Goal: Task Accomplishment & Management: Use online tool/utility

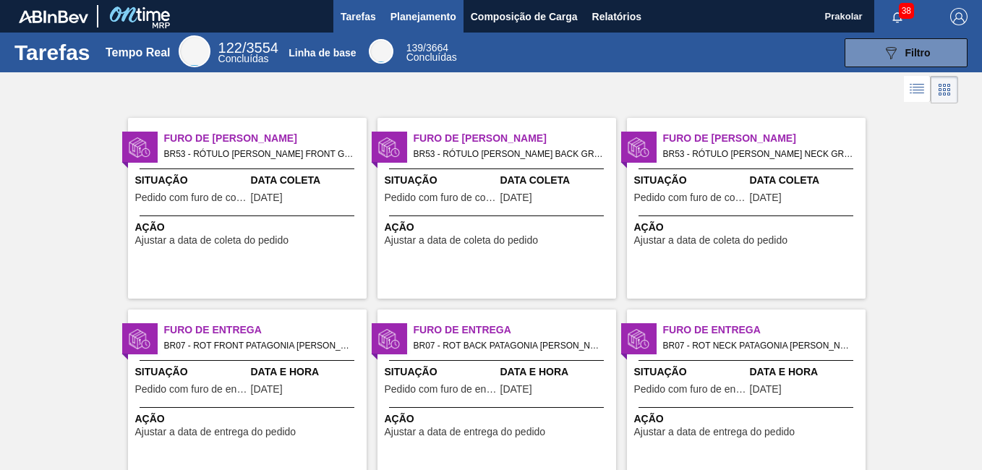
click at [450, 18] on span "Planejamento" at bounding box center [423, 16] width 66 height 17
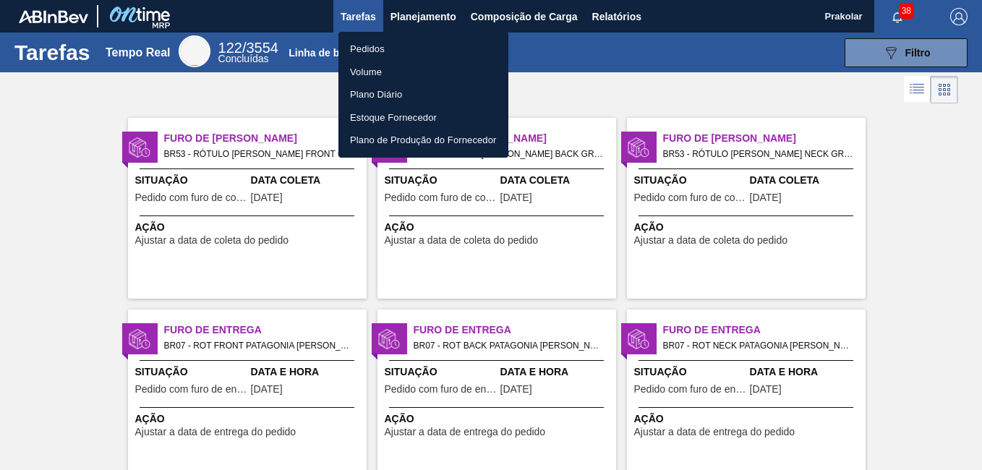
click at [431, 53] on li "Pedidos" at bounding box center [423, 49] width 170 height 23
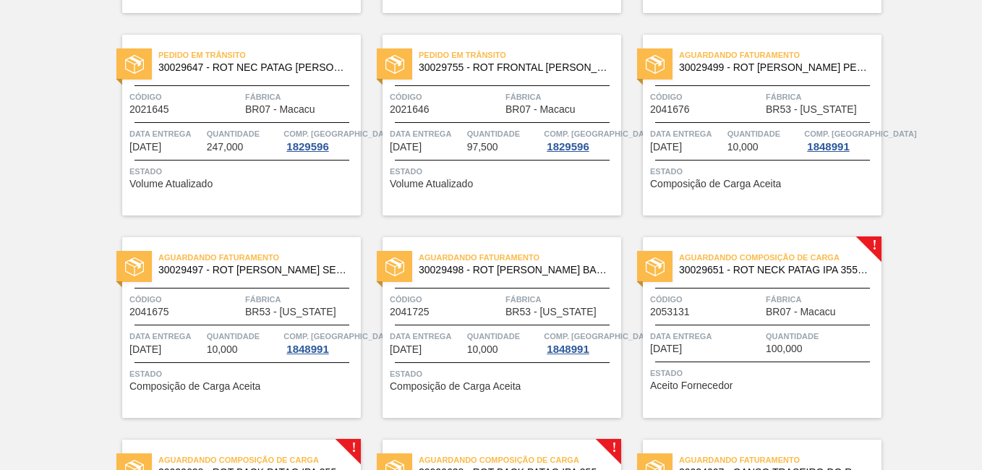
scroll to position [867, 0]
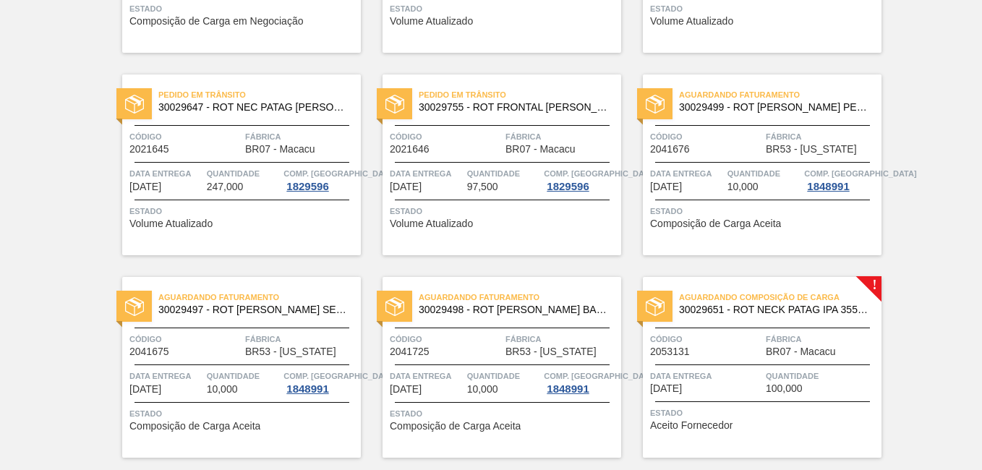
click at [794, 342] on span "Fábrica" at bounding box center [821, 339] width 112 height 14
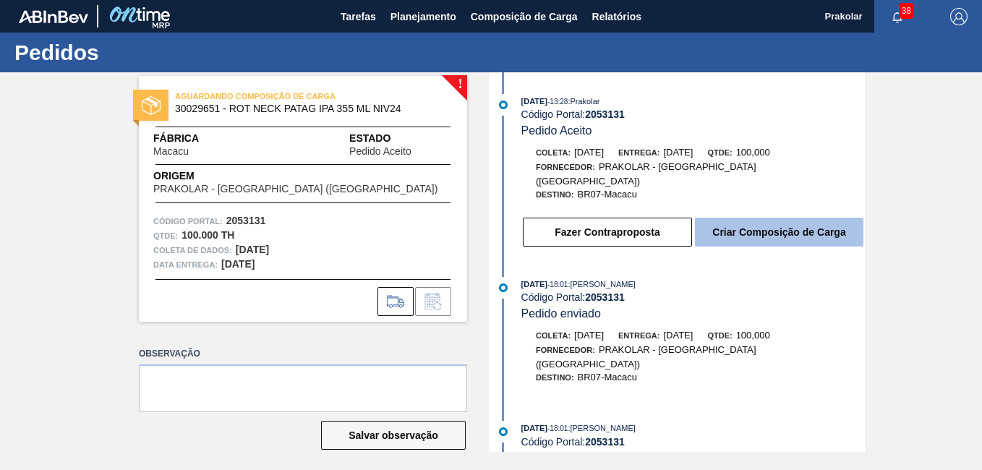
click at [767, 218] on button "Criar Composição de Carga" at bounding box center [779, 232] width 168 height 29
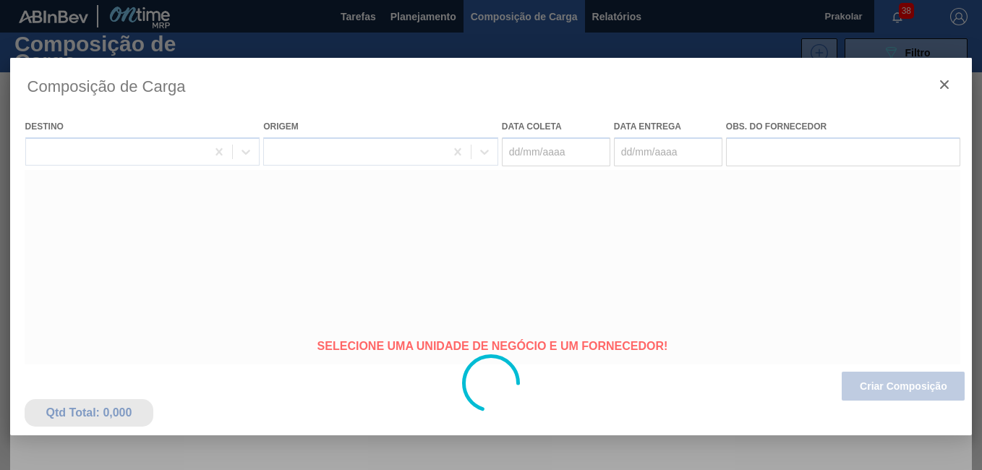
type coleta "[DATE]"
type Entrega "[DATE]"
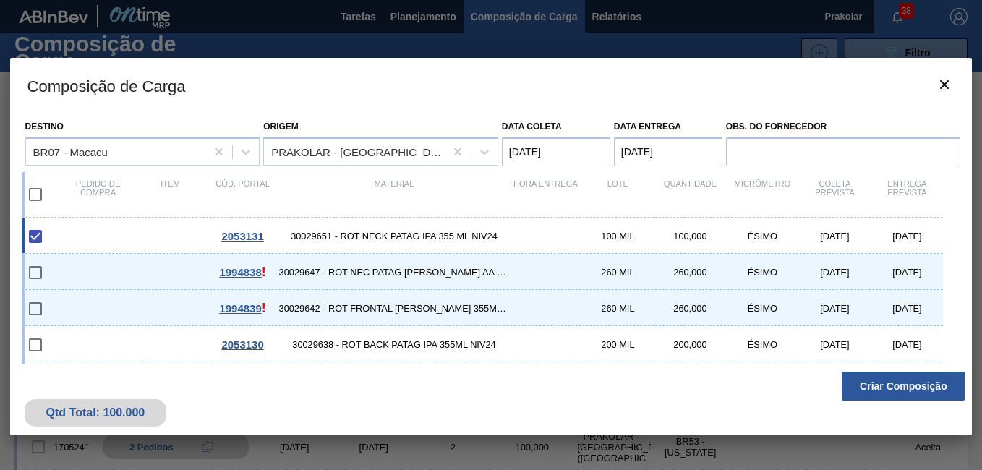
click at [35, 197] on input "checkbox" at bounding box center [35, 194] width 30 height 30
checkbox input "true"
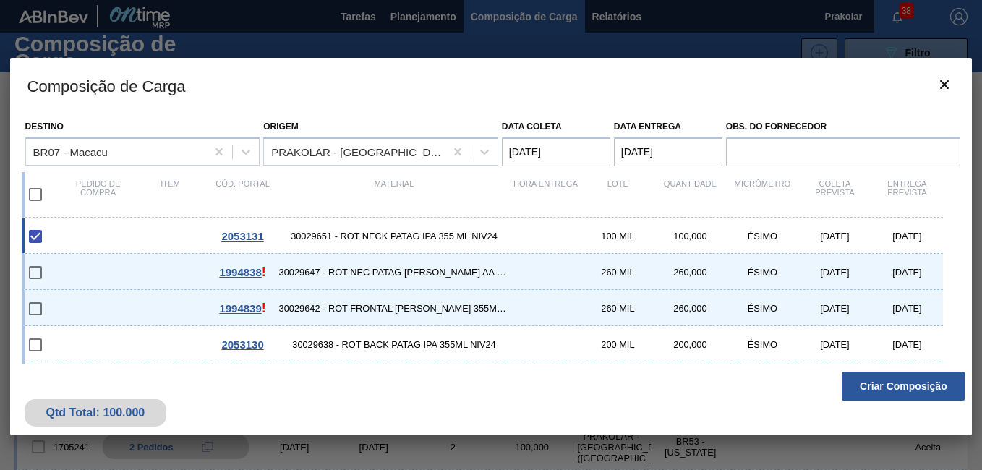
checkbox input "true"
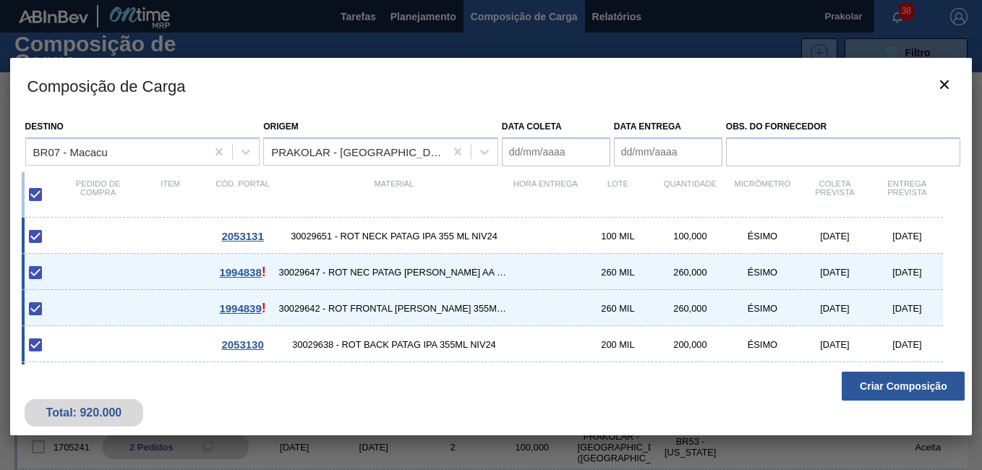
click at [36, 273] on input "checkbox" at bounding box center [35, 272] width 30 height 30
checkbox input "true"
click at [34, 308] on input "checkbox" at bounding box center [35, 308] width 30 height 30
checkbox input "true"
click at [53, 271] on div at bounding box center [45, 272] width 34 height 30
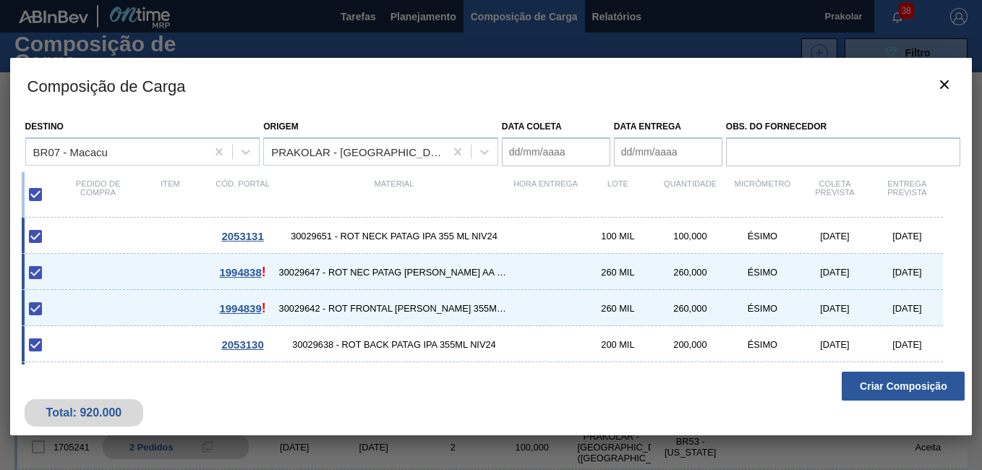
checkbox input "false"
click at [56, 306] on div at bounding box center [45, 308] width 34 height 30
checkbox input "false"
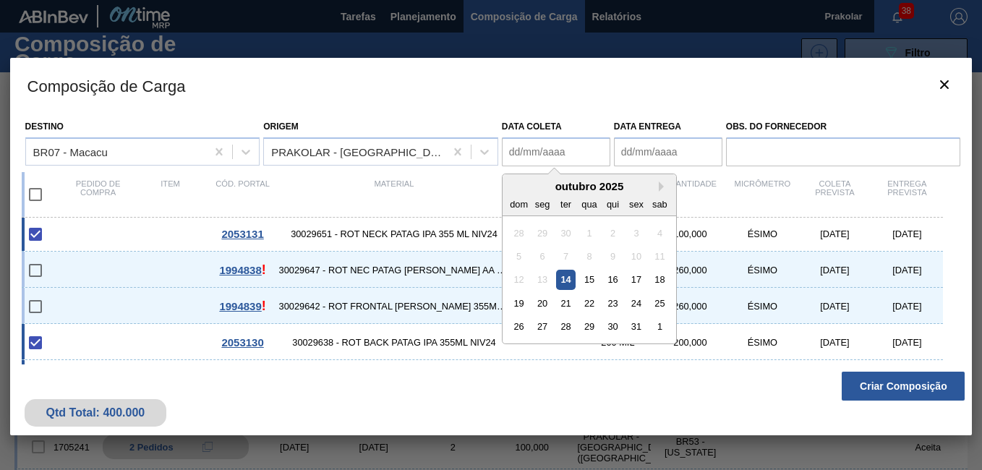
click at [579, 155] on coleta "Data coleta" at bounding box center [556, 151] width 108 height 29
click at [572, 149] on coleta "Data coleta" at bounding box center [556, 151] width 108 height 29
click at [678, 393] on div "Qtd Total: 400.000 Criar Composição" at bounding box center [491, 399] width 962 height 71
click at [595, 156] on coleta "Data coleta" at bounding box center [556, 151] width 108 height 29
type coleta "[DATE]"
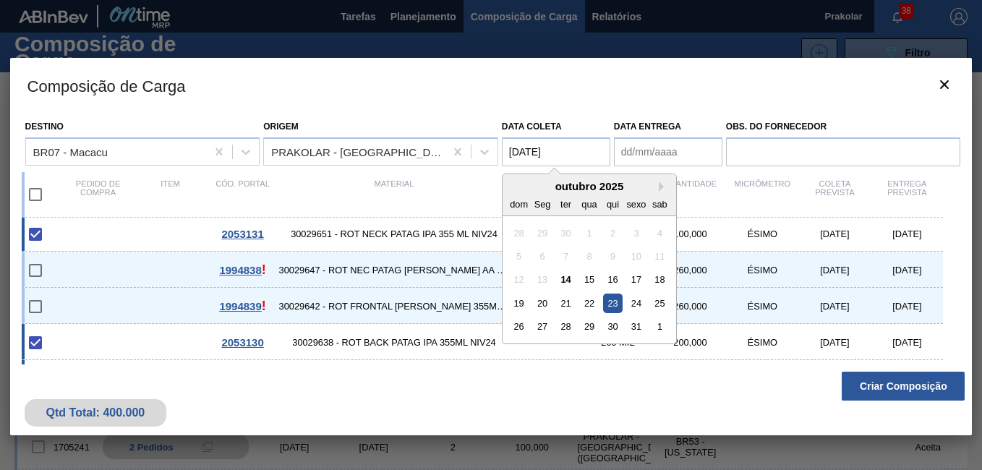
click at [647, 153] on Entrega "Data Entrega" at bounding box center [668, 151] width 108 height 29
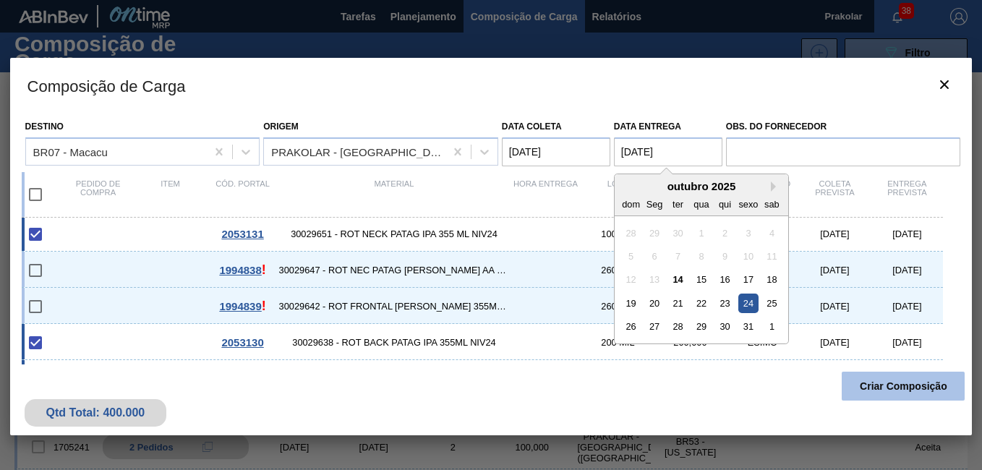
type Entrega "[DATE]"
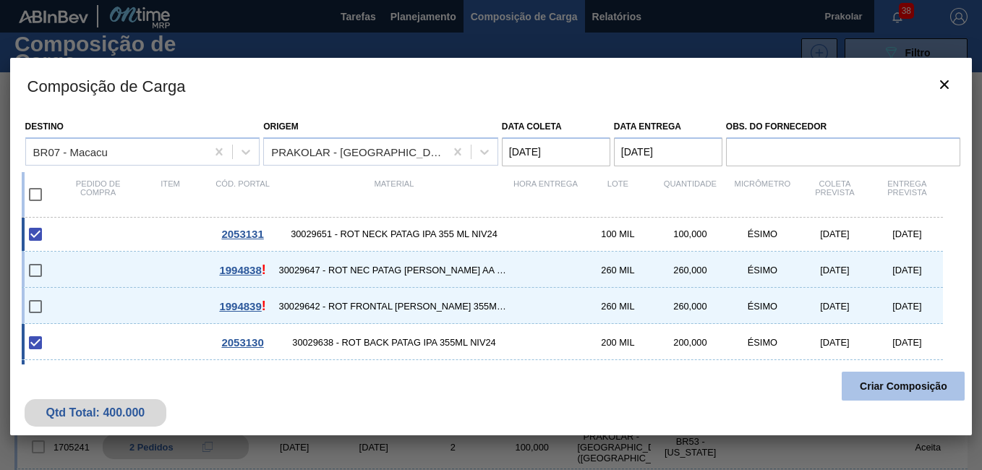
click at [899, 386] on button "Criar Composição" at bounding box center [902, 386] width 123 height 29
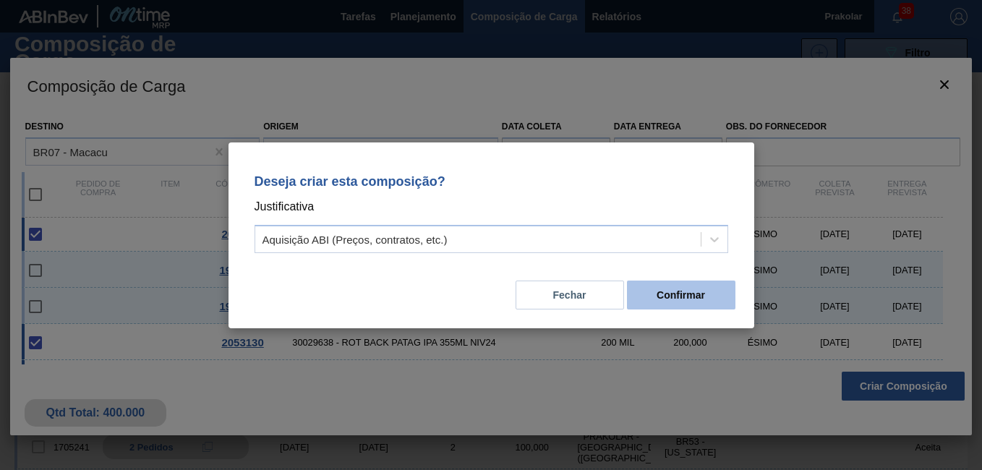
click at [684, 304] on button "Confirmar" at bounding box center [681, 294] width 108 height 29
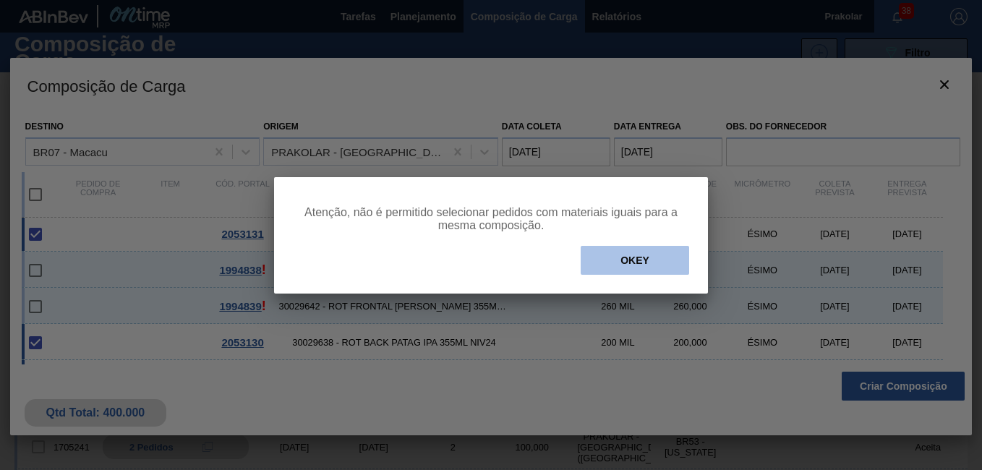
click at [649, 258] on button "OKEY" at bounding box center [634, 260] width 108 height 29
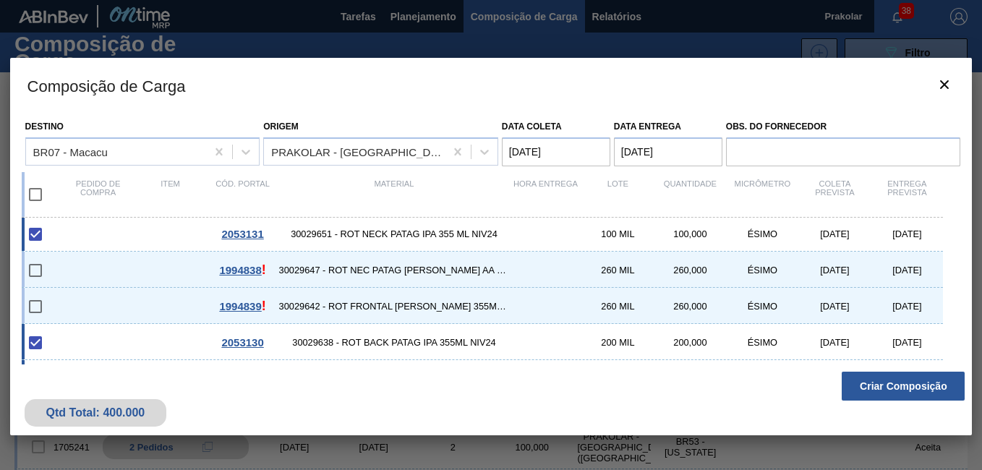
click at [35, 342] on input "checkbox" at bounding box center [35, 342] width 30 height 30
checkbox input "true"
click at [31, 343] on input "checkbox" at bounding box center [35, 342] width 30 height 30
click at [56, 344] on div at bounding box center [45, 342] width 34 height 30
checkbox input "false"
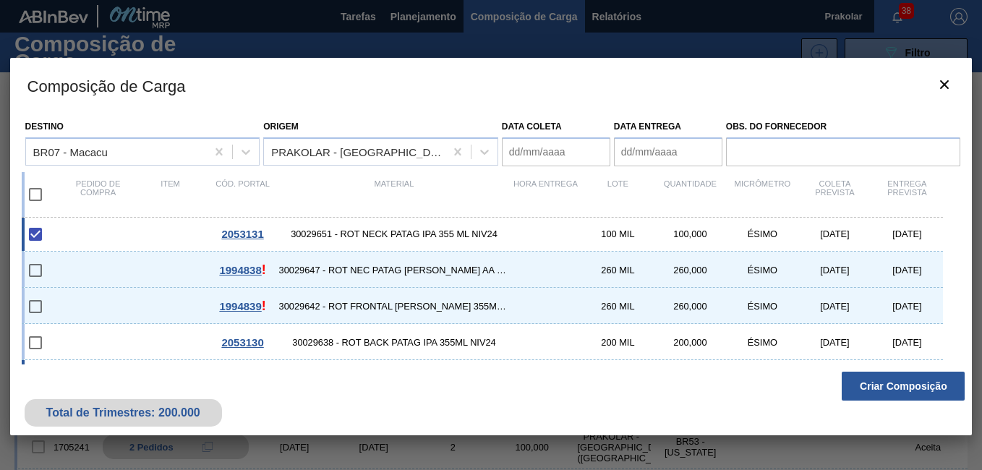
click at [565, 155] on coleta "Data coleta" at bounding box center [556, 151] width 108 height 29
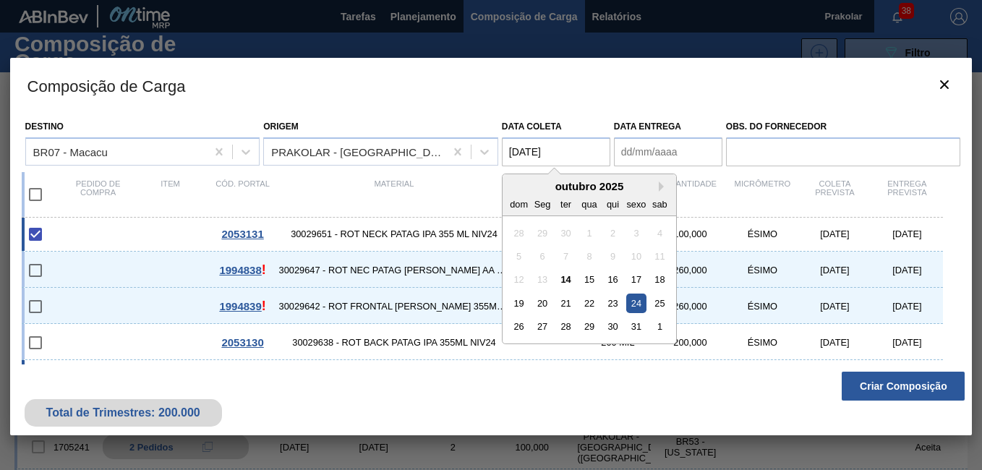
type coleta "[DATE]"
click at [655, 155] on Entrega "Data Entrega" at bounding box center [668, 151] width 108 height 29
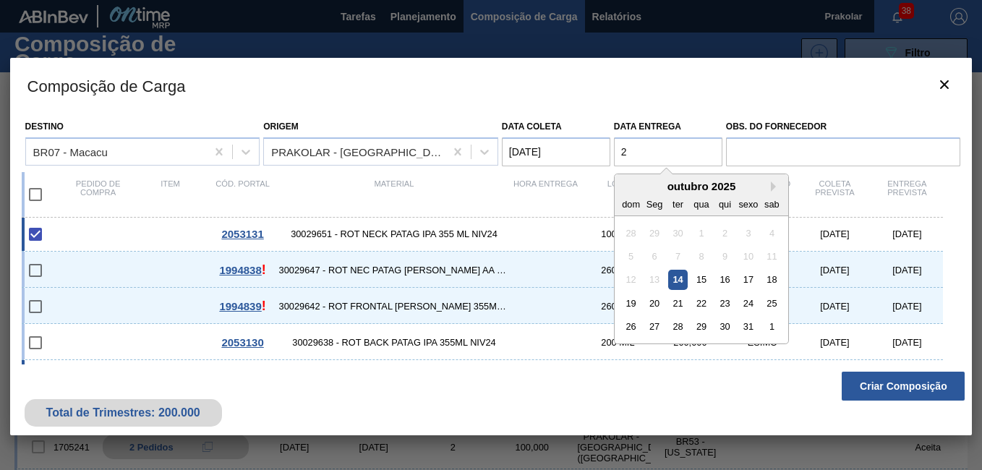
type Entrega "2"
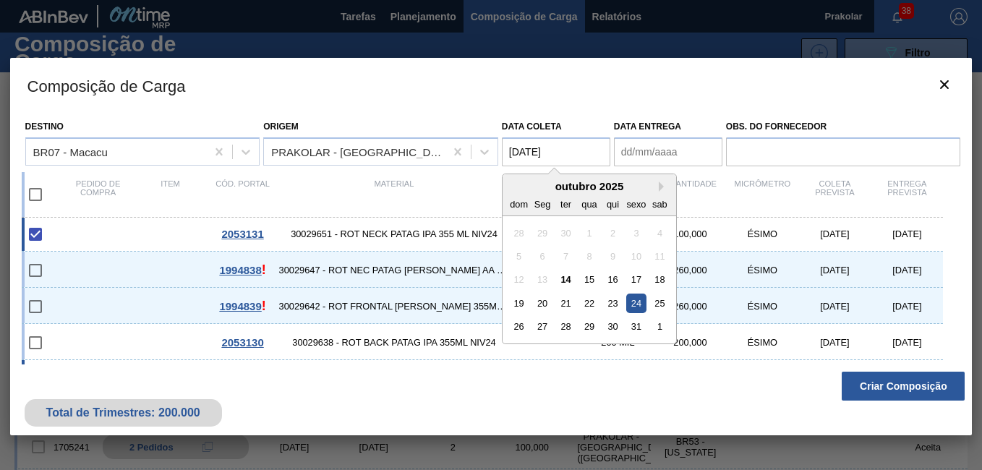
click at [520, 148] on coleta "[DATE]" at bounding box center [556, 151] width 108 height 29
type coleta "[DATE]"
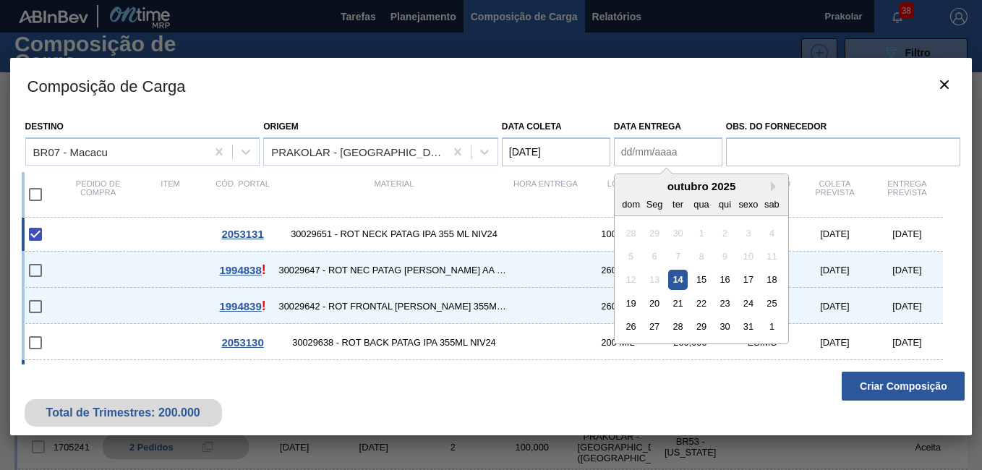
click at [653, 149] on Entrega "Data Entrega" at bounding box center [668, 151] width 108 height 29
type Entrega "[DATE]"
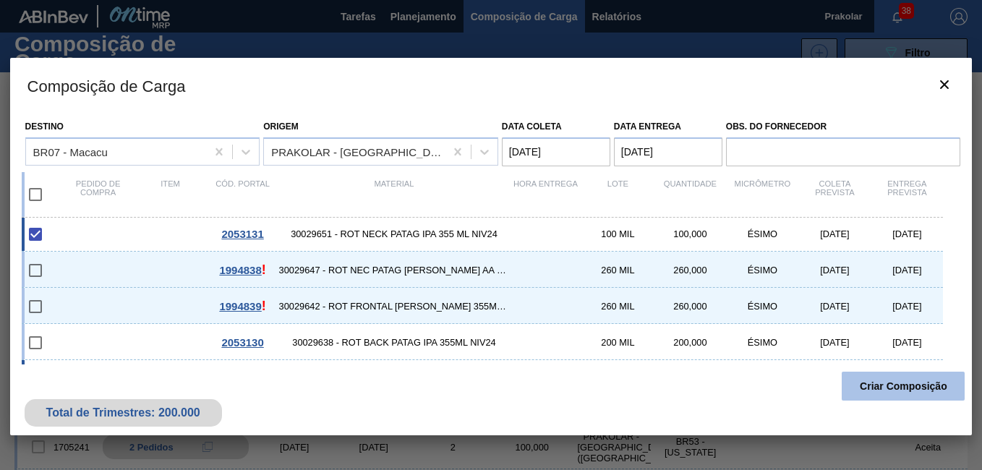
click at [922, 382] on button "Criar Composição" at bounding box center [902, 386] width 123 height 29
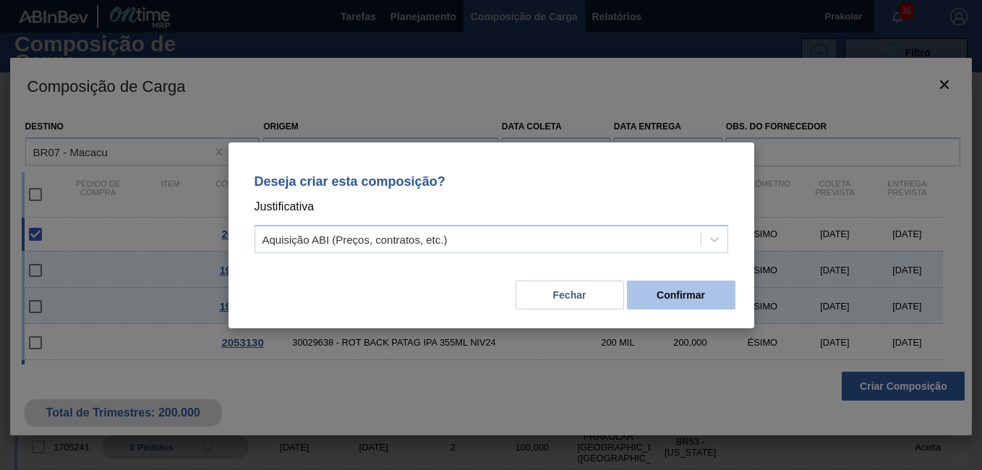
click at [672, 284] on button "Confirmar" at bounding box center [681, 294] width 108 height 29
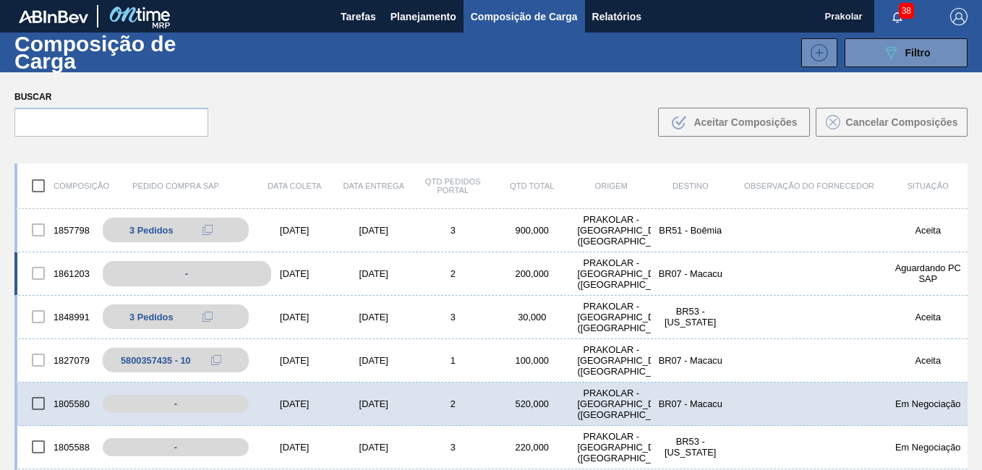
click at [223, 277] on div "-" at bounding box center [187, 273] width 168 height 25
click at [351, 279] on div "1861203 - [DATE] [DATE] 2 200,000 PRAKOLAR - [GEOGRAPHIC_DATA] ([GEOGRAPHIC_DAT…" at bounding box center [490, 273] width 953 height 43
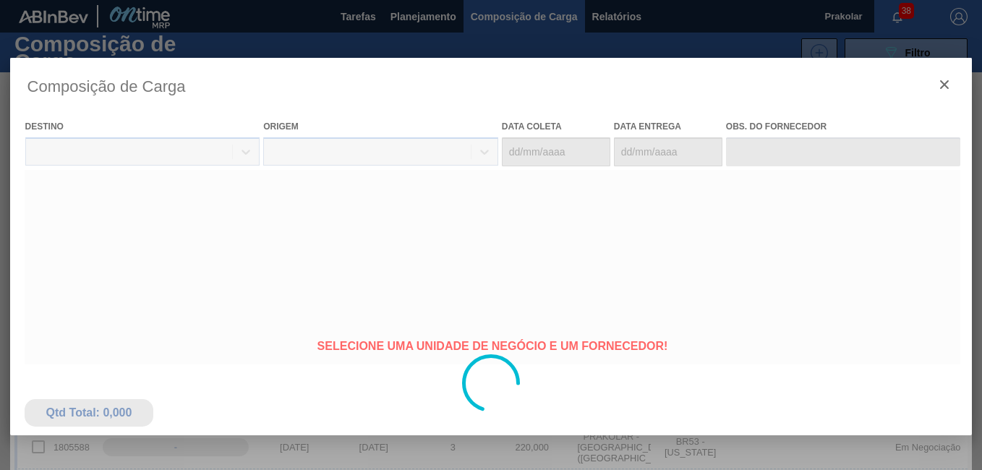
type coleta "[DATE]"
type Entrega "[DATE]"
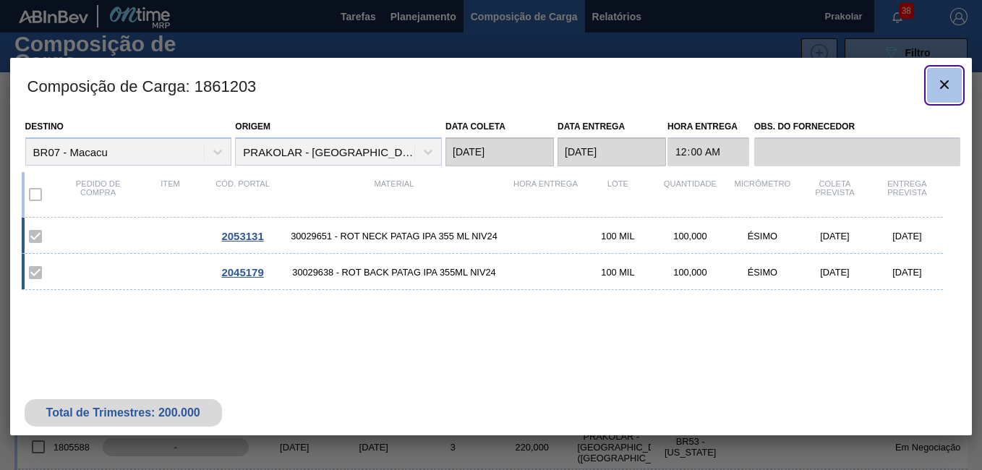
click at [947, 88] on icon "botão de ícone" at bounding box center [943, 84] width 17 height 17
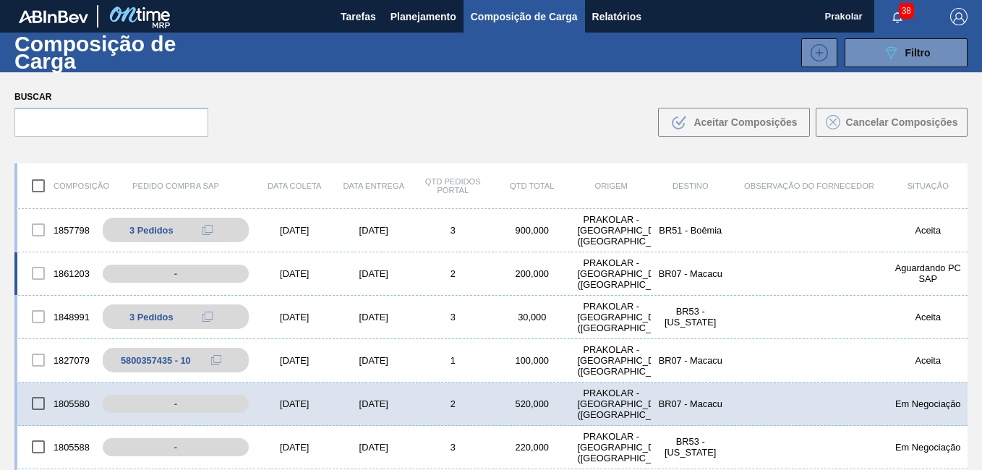
click at [316, 271] on div "[DATE]" at bounding box center [295, 273] width 80 height 11
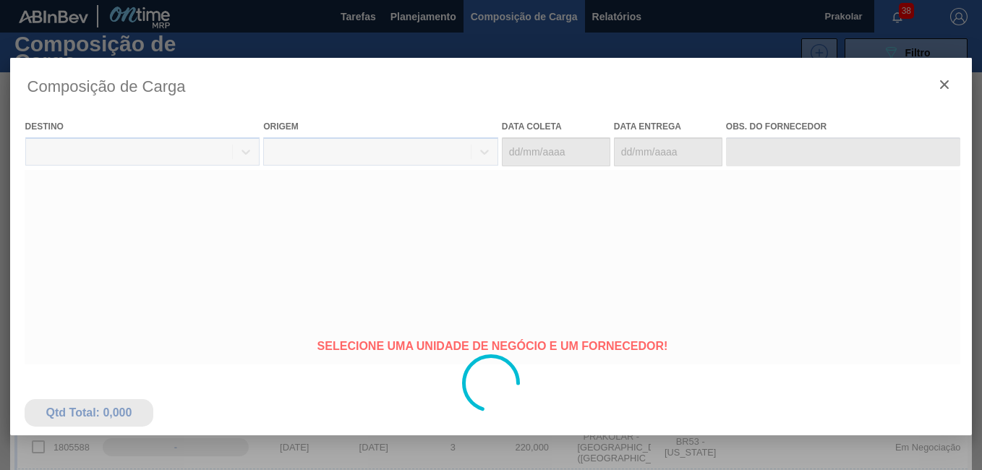
type coleta "[DATE]"
type Entrega "[DATE]"
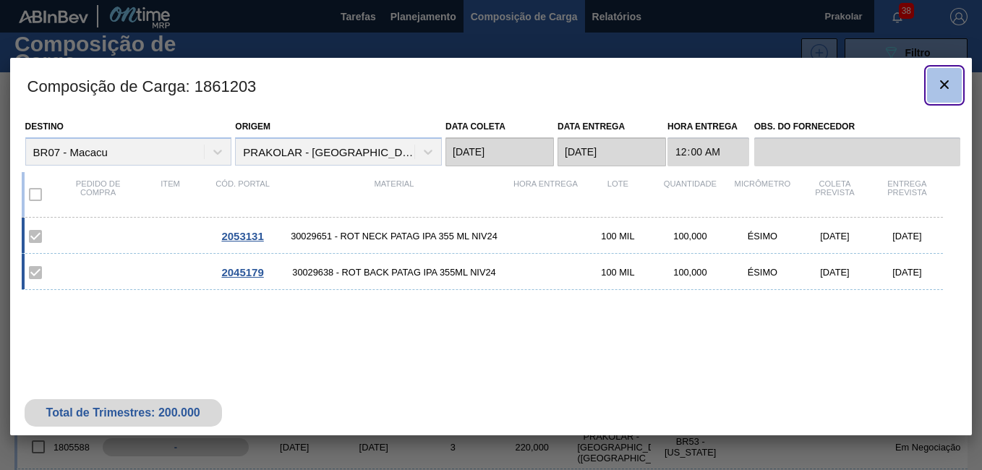
click at [943, 95] on button "botão de ícone" at bounding box center [944, 85] width 35 height 35
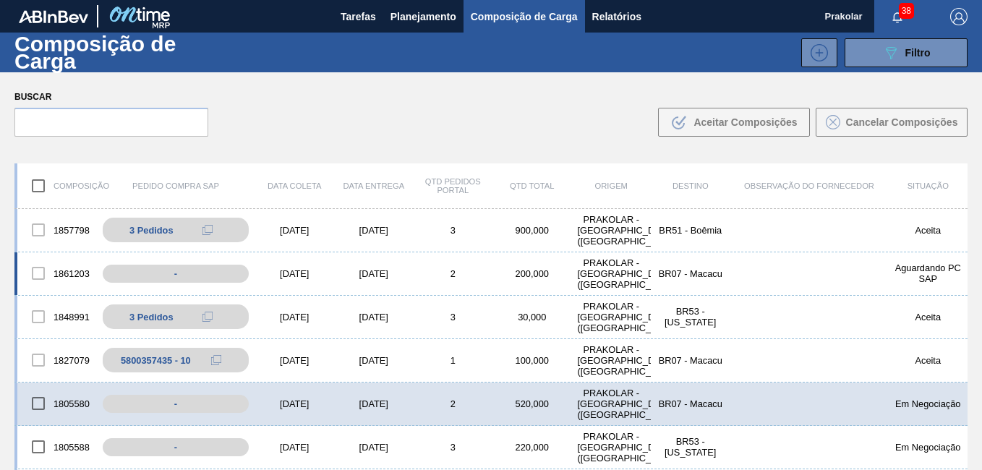
click at [296, 273] on div "[DATE]" at bounding box center [295, 273] width 80 height 11
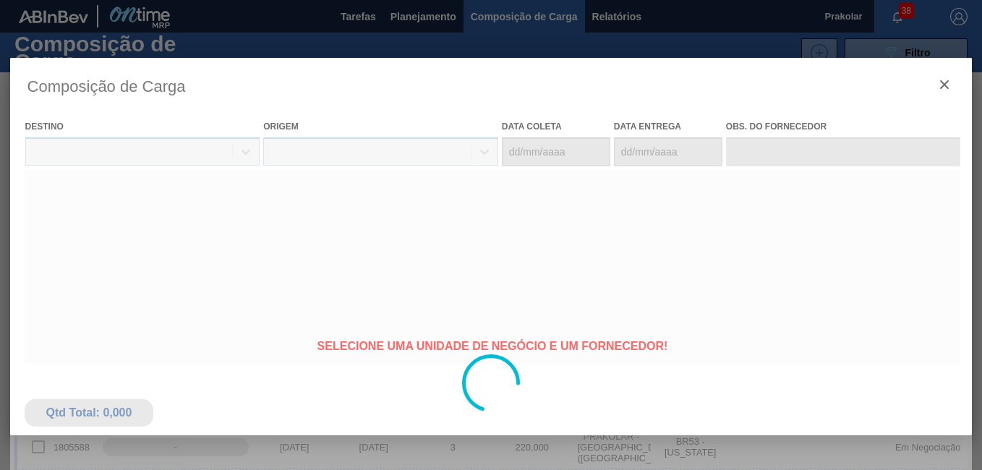
type coleta "[DATE]"
type Entrega "[DATE]"
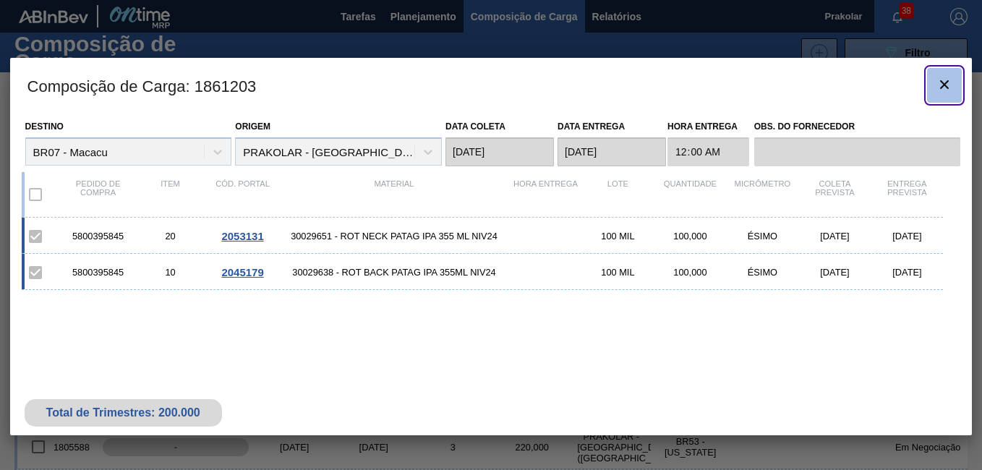
click at [943, 85] on icon "botão de ícone" at bounding box center [944, 84] width 9 height 9
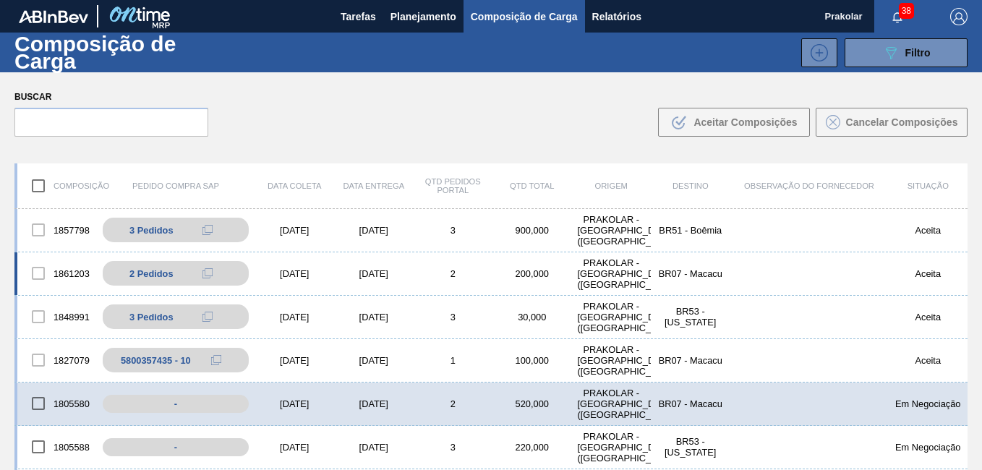
click at [290, 267] on div "1861203 2 Pedidos 5800395845 - 10 5800395845 - 20 [DATE] [DATE] 2 200,000 PRAKO…" at bounding box center [490, 273] width 953 height 43
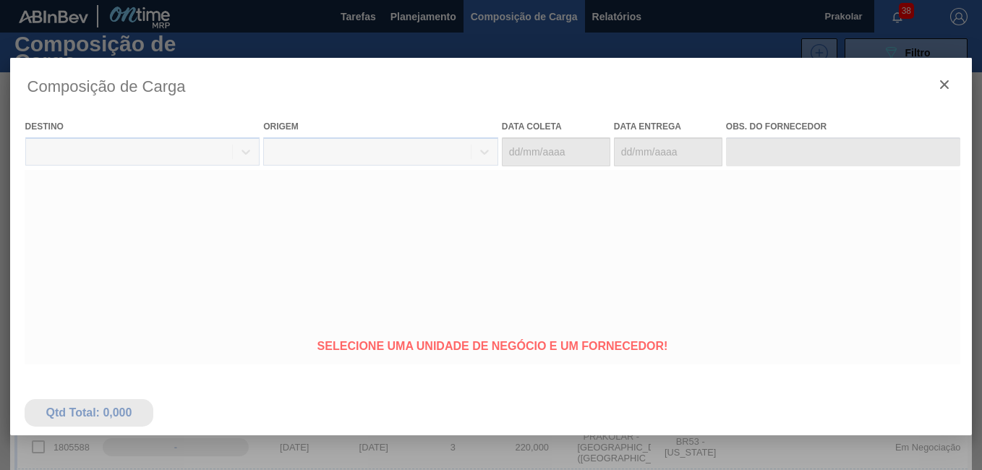
type coleta "[DATE]"
type Entrega "[DATE]"
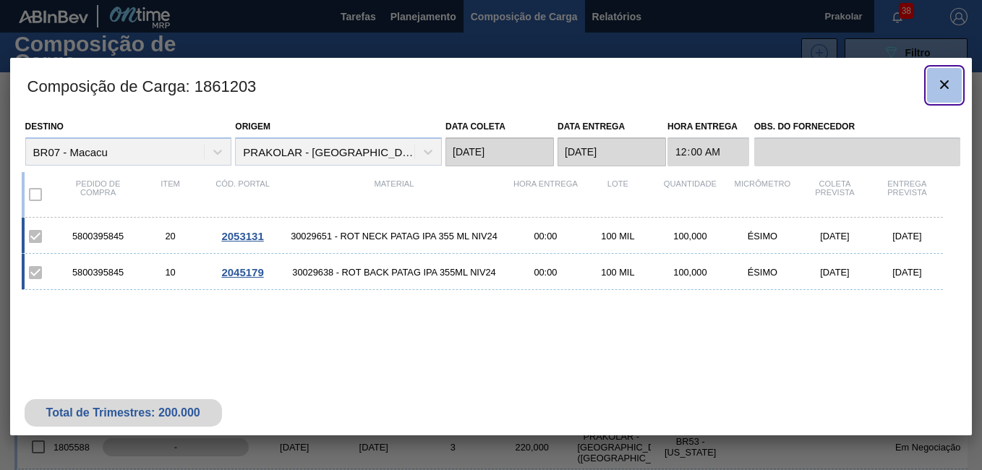
click at [951, 91] on icon "botão de ícone" at bounding box center [943, 84] width 17 height 17
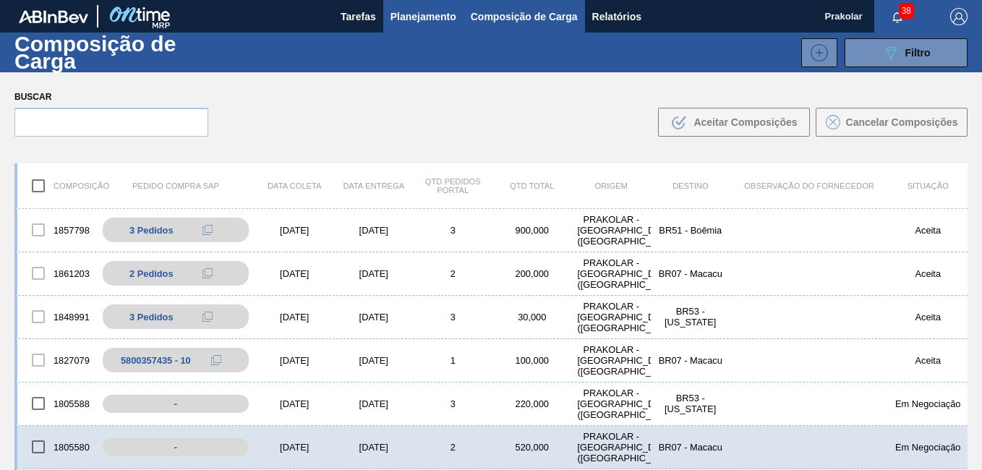
click at [433, 22] on span "Planejamento" at bounding box center [423, 16] width 66 height 17
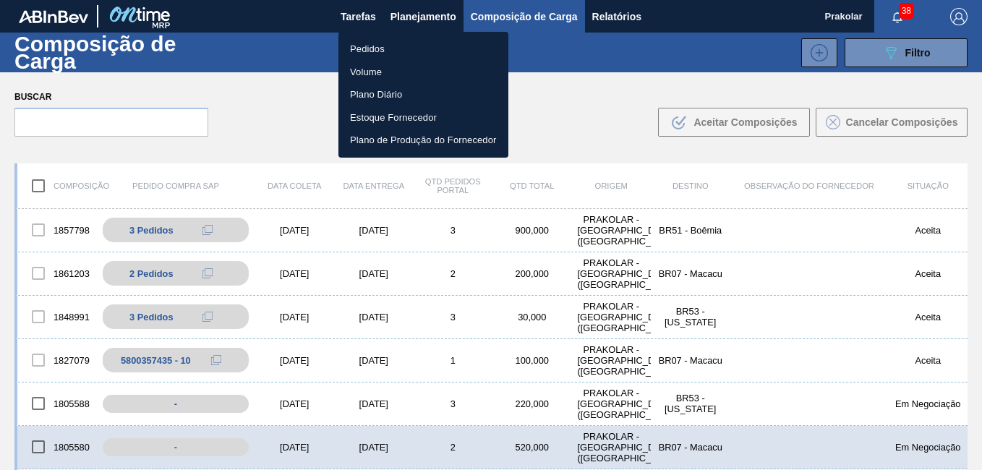
drag, startPoint x: 380, startPoint y: 46, endPoint x: 416, endPoint y: 51, distance: 35.8
click at [380, 46] on li "Pedidos" at bounding box center [423, 49] width 170 height 23
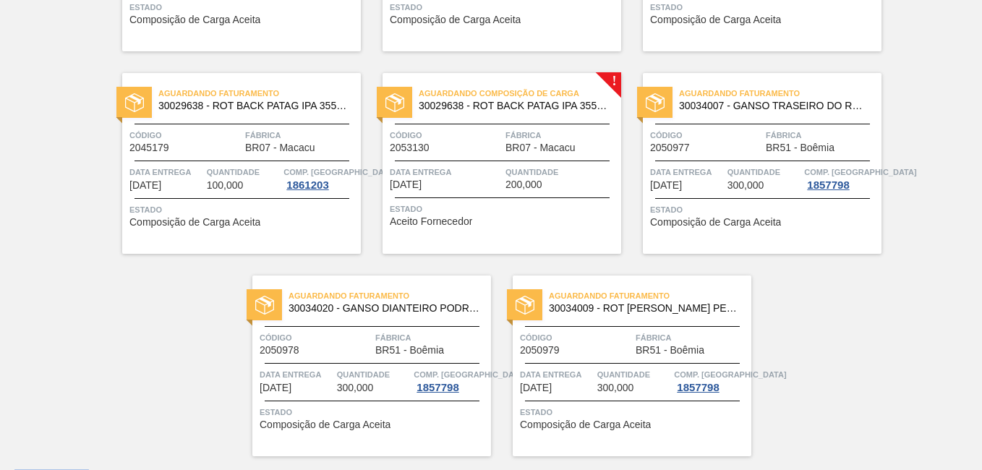
scroll to position [1313, 0]
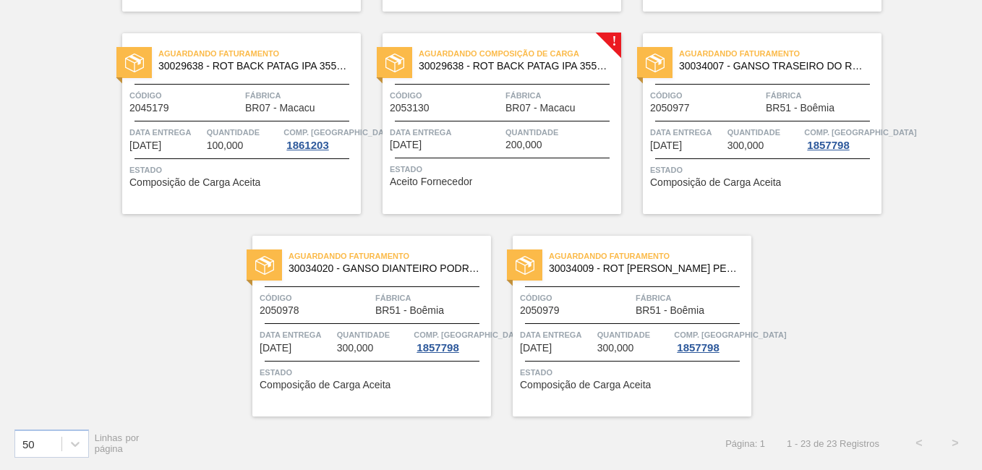
click at [557, 148] on div "Quantidade 200,000" at bounding box center [561, 137] width 112 height 25
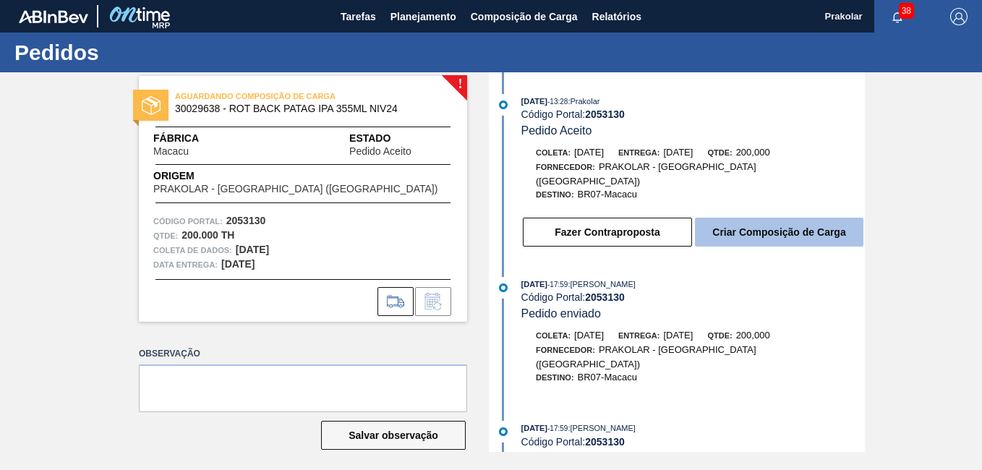
click at [767, 223] on button "Criar Composição de Carga" at bounding box center [779, 232] width 168 height 29
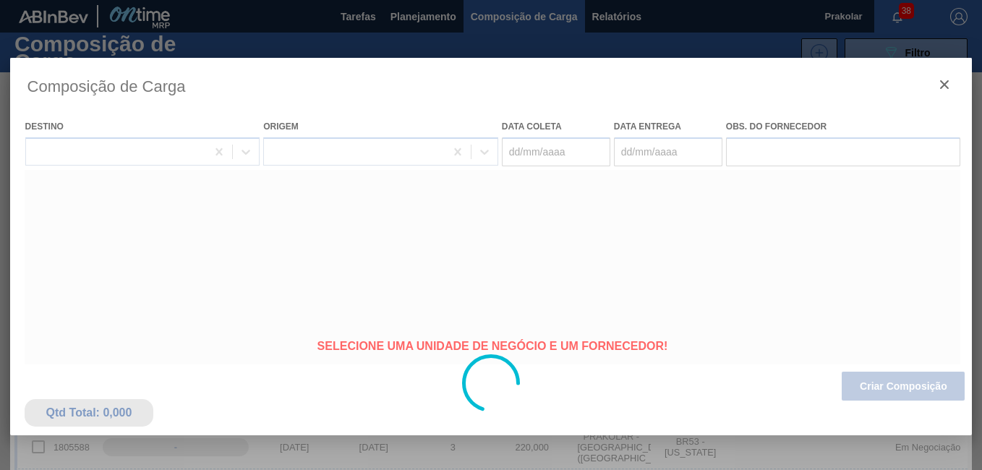
type coleta "[DATE]"
type Entrega "[DATE]"
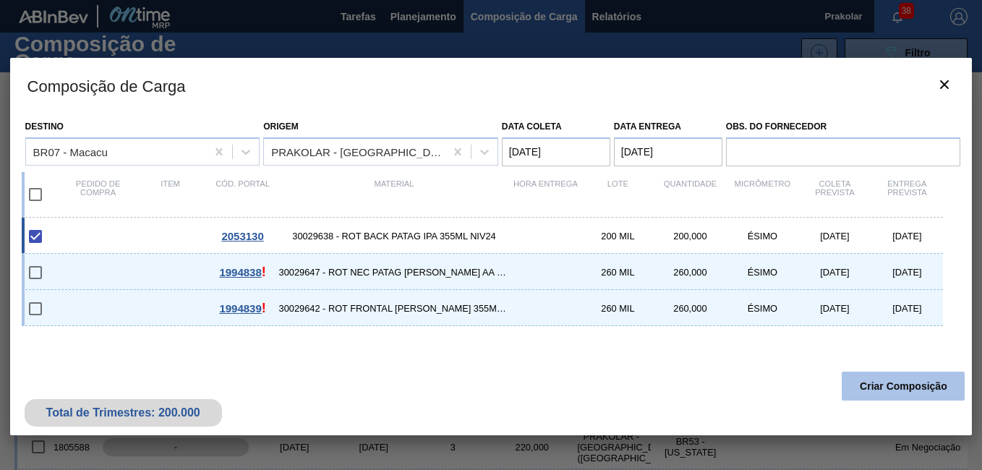
click at [887, 385] on button "Criar Composição" at bounding box center [902, 386] width 123 height 29
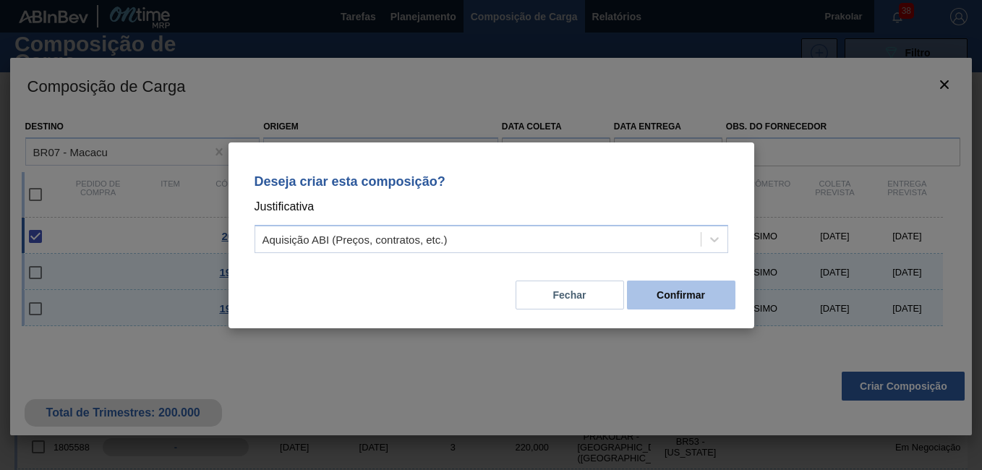
click at [684, 296] on button "Confirmar" at bounding box center [681, 294] width 108 height 29
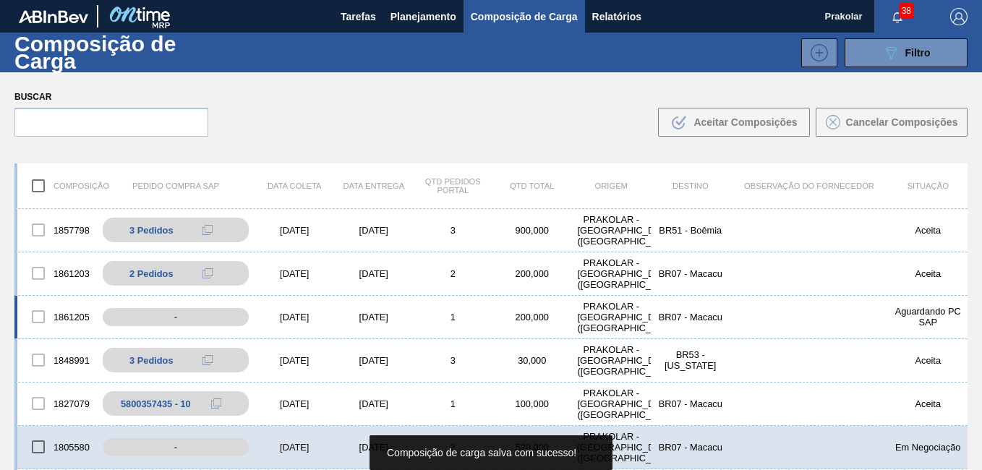
click at [294, 326] on div "1861205 - [DATE] [DATE] 1 200,000 PRAKOLAR - [GEOGRAPHIC_DATA] ([GEOGRAPHIC_DAT…" at bounding box center [490, 317] width 953 height 43
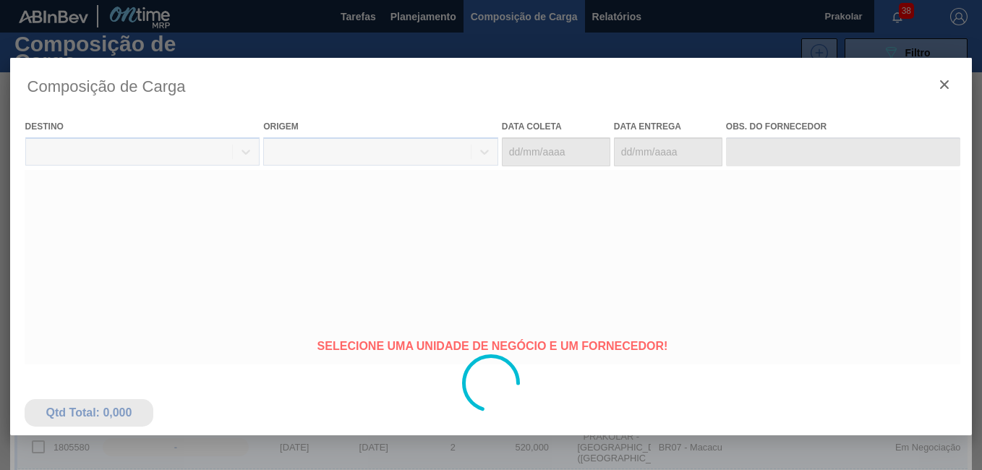
type coleta "[DATE]"
type Entrega "[DATE]"
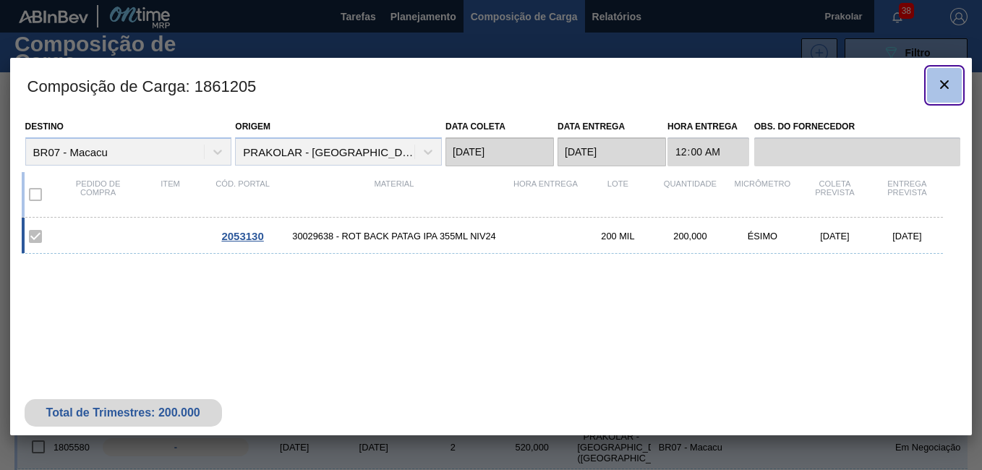
click at [950, 84] on icon "botão de ícone" at bounding box center [943, 84] width 17 height 17
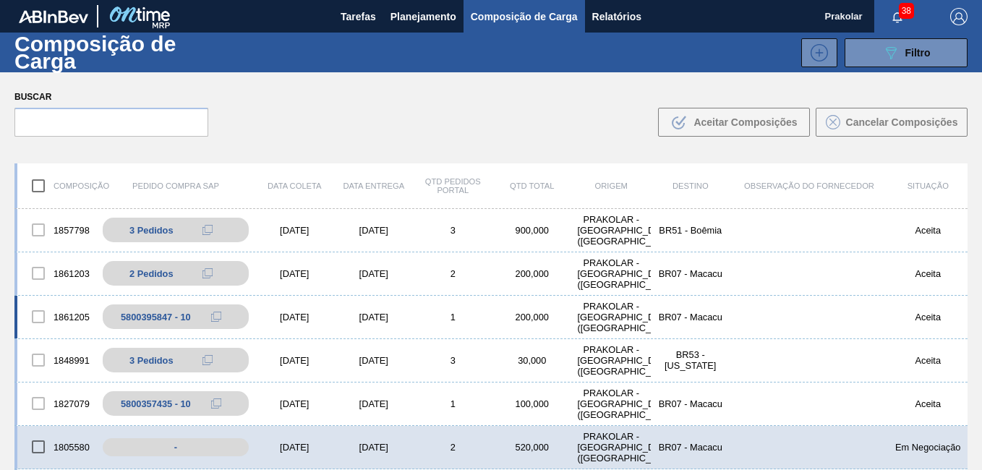
click at [445, 317] on div "1" at bounding box center [453, 317] width 80 height 11
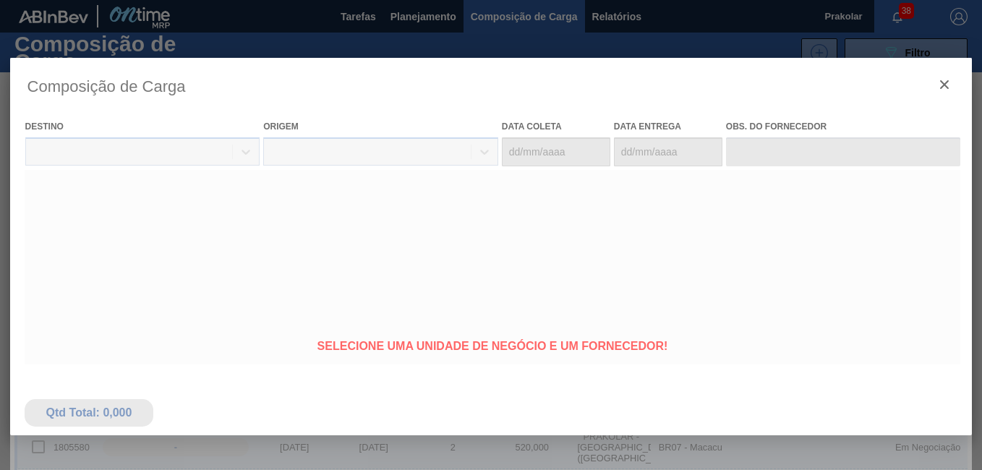
type coleta "[DATE]"
type Entrega "[DATE]"
